Goal: Browse casually

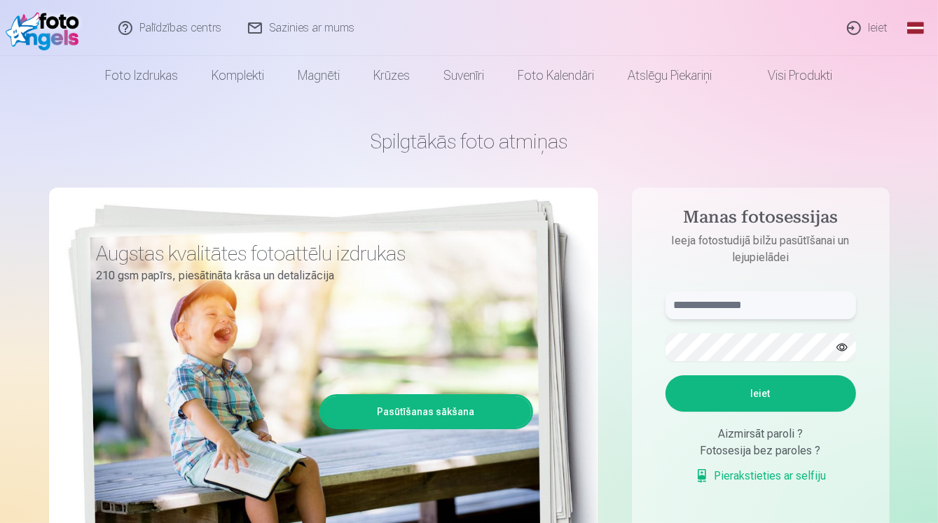
click at [457, 233] on input "text" at bounding box center [760, 305] width 191 height 28
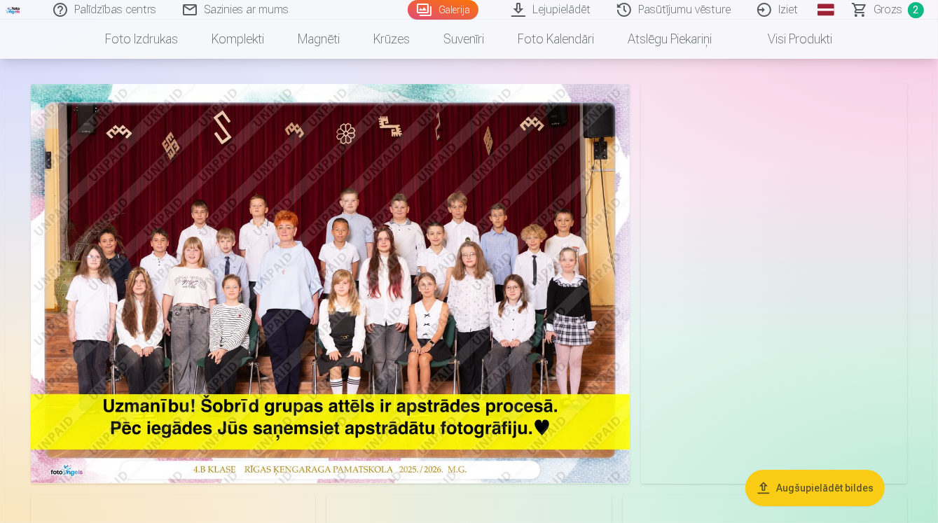
scroll to position [112, 0]
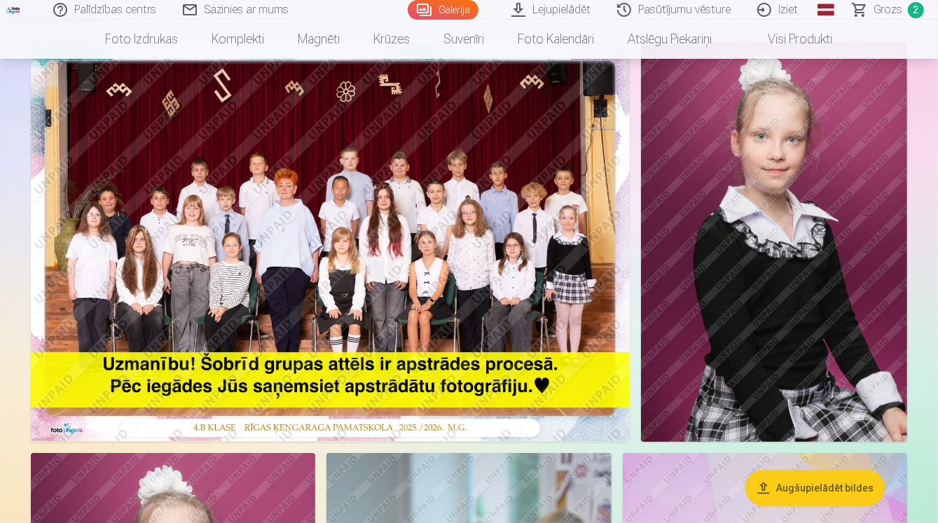
click at [346, 198] on img at bounding box center [330, 241] width 599 height 399
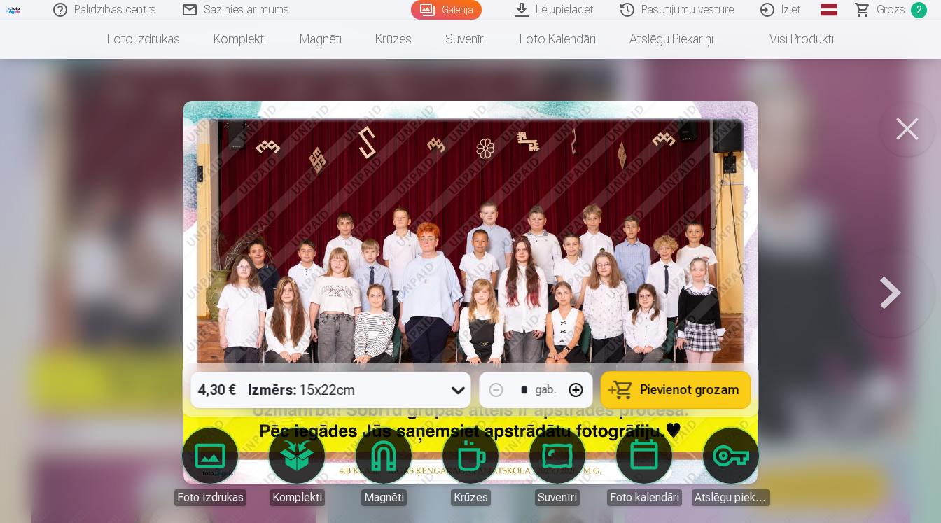
click at [427, 249] on img at bounding box center [471, 292] width 574 height 383
click at [903, 121] on button at bounding box center [908, 129] width 56 height 56
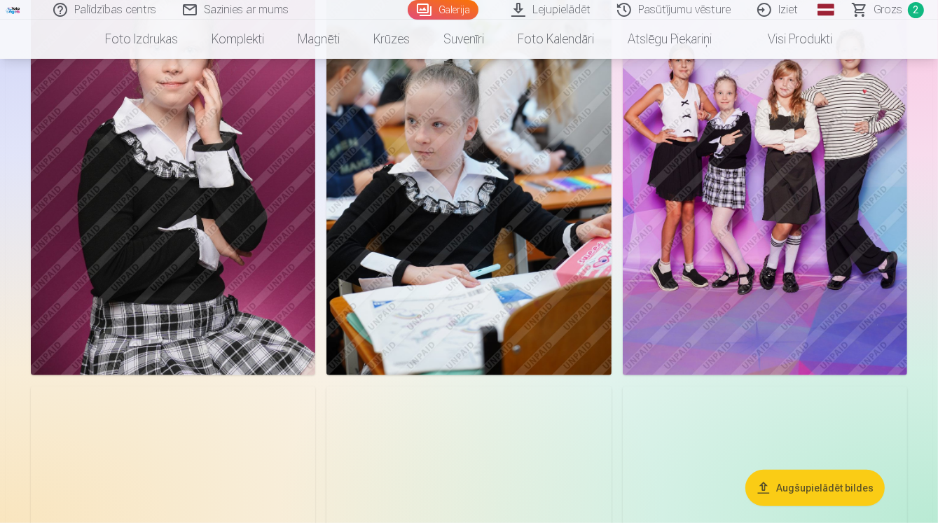
scroll to position [448, 0]
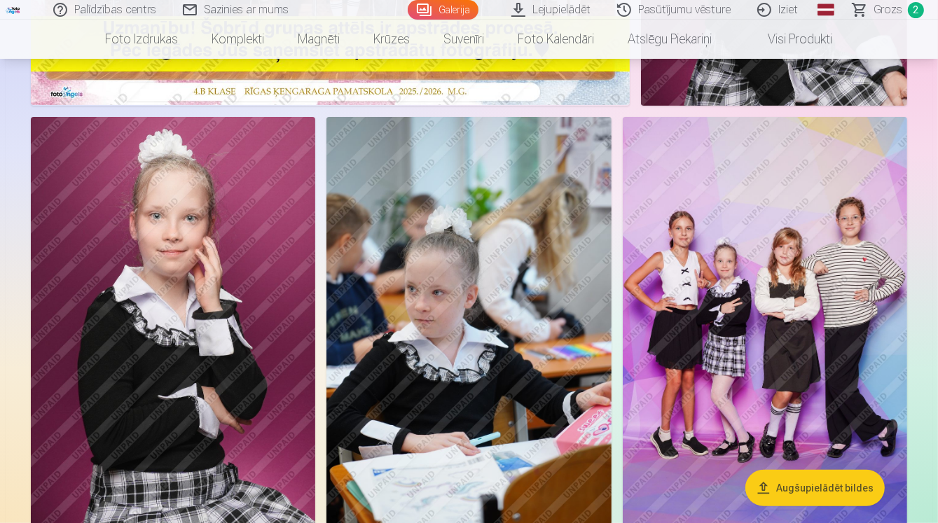
click at [782, 286] on img at bounding box center [765, 330] width 284 height 427
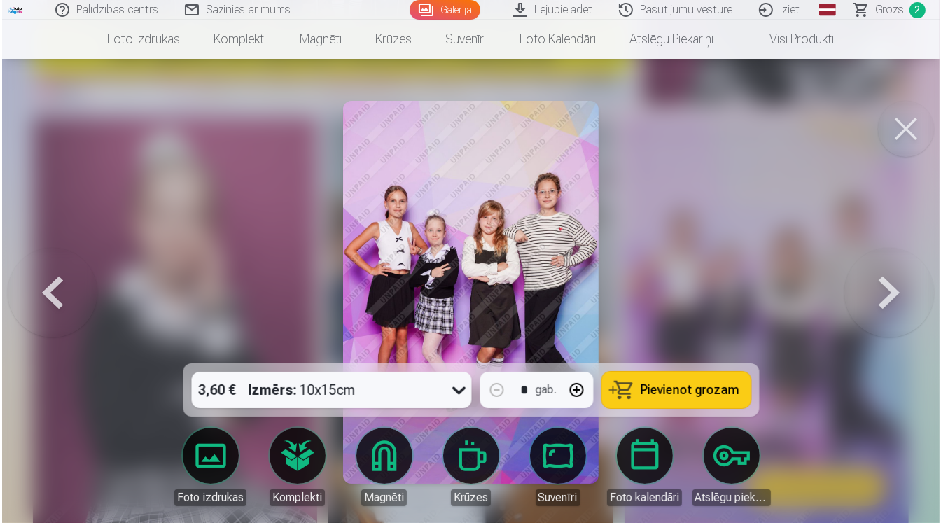
scroll to position [450, 0]
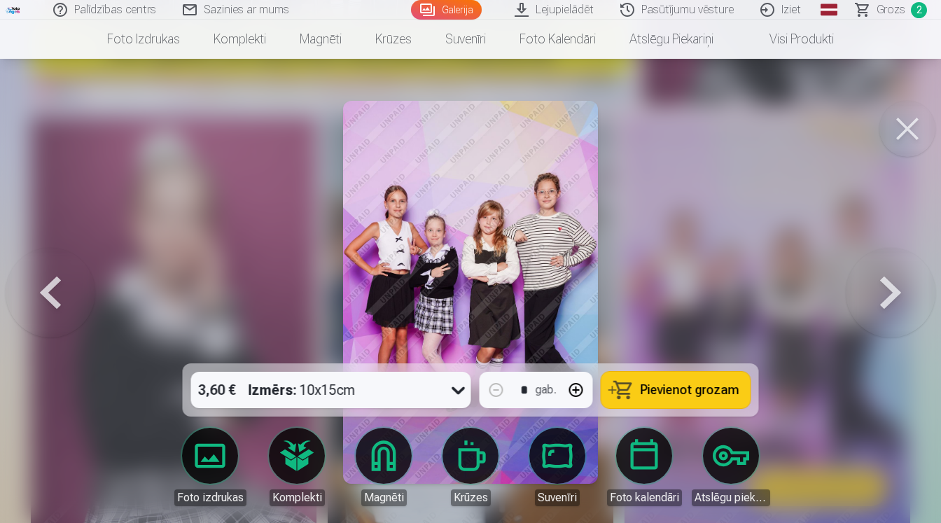
click at [913, 124] on button at bounding box center [908, 129] width 56 height 56
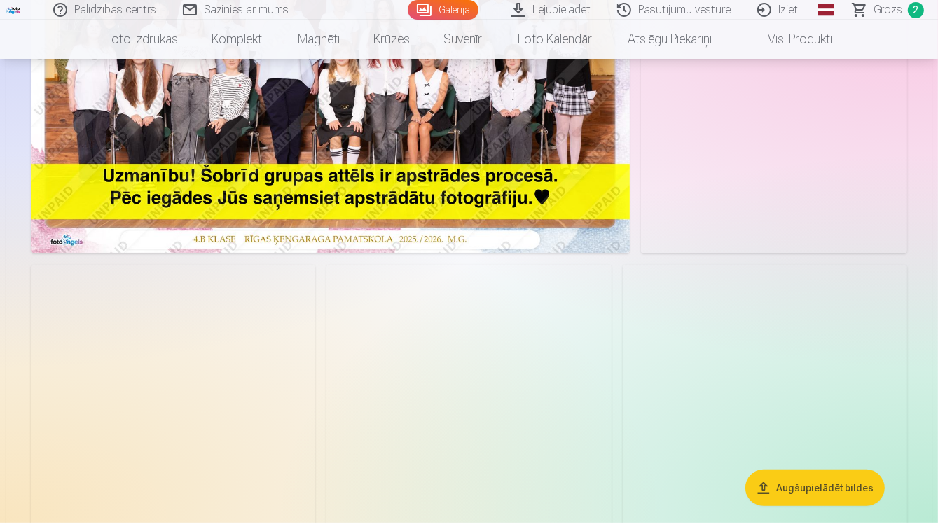
scroll to position [560, 0]
